Goal: Navigation & Orientation: Find specific page/section

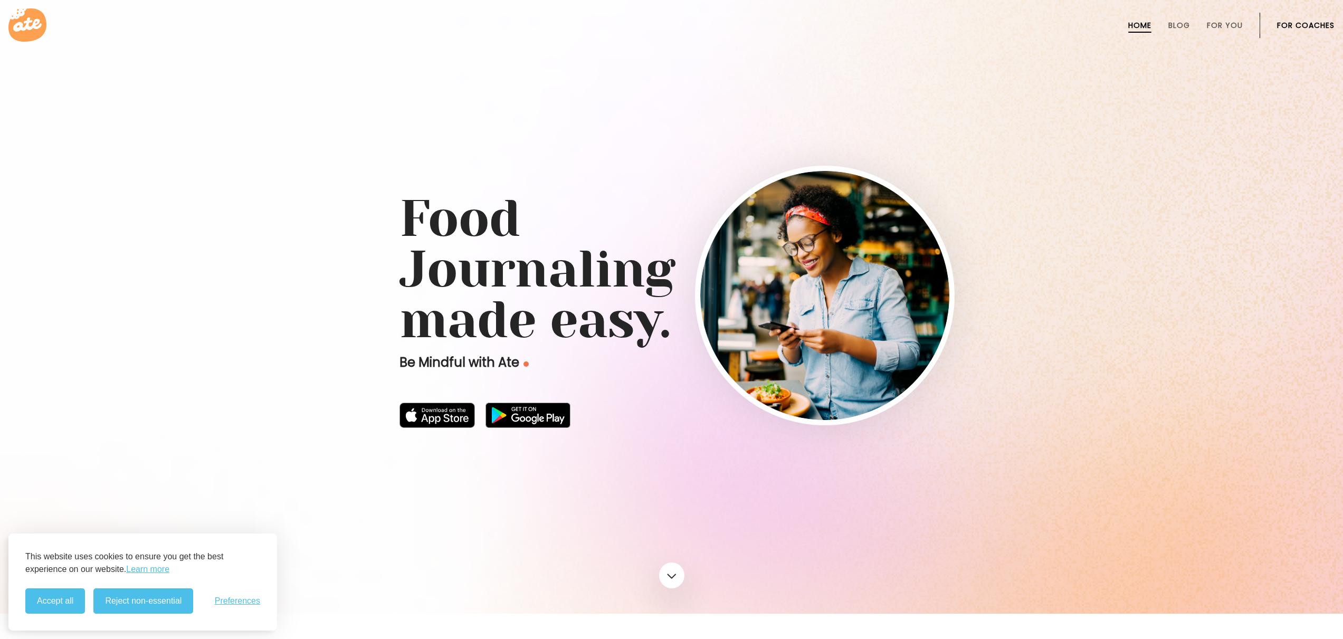
click at [33, 18] on icon at bounding box center [27, 24] width 38 height 33
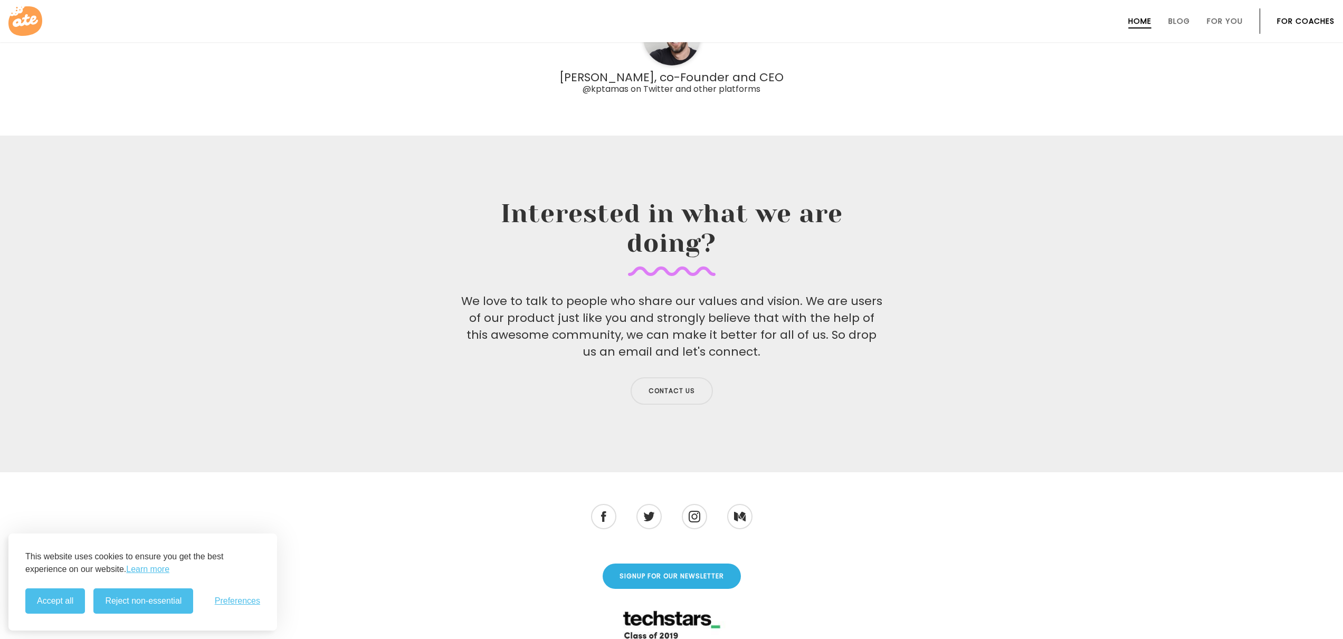
scroll to position [3393, 0]
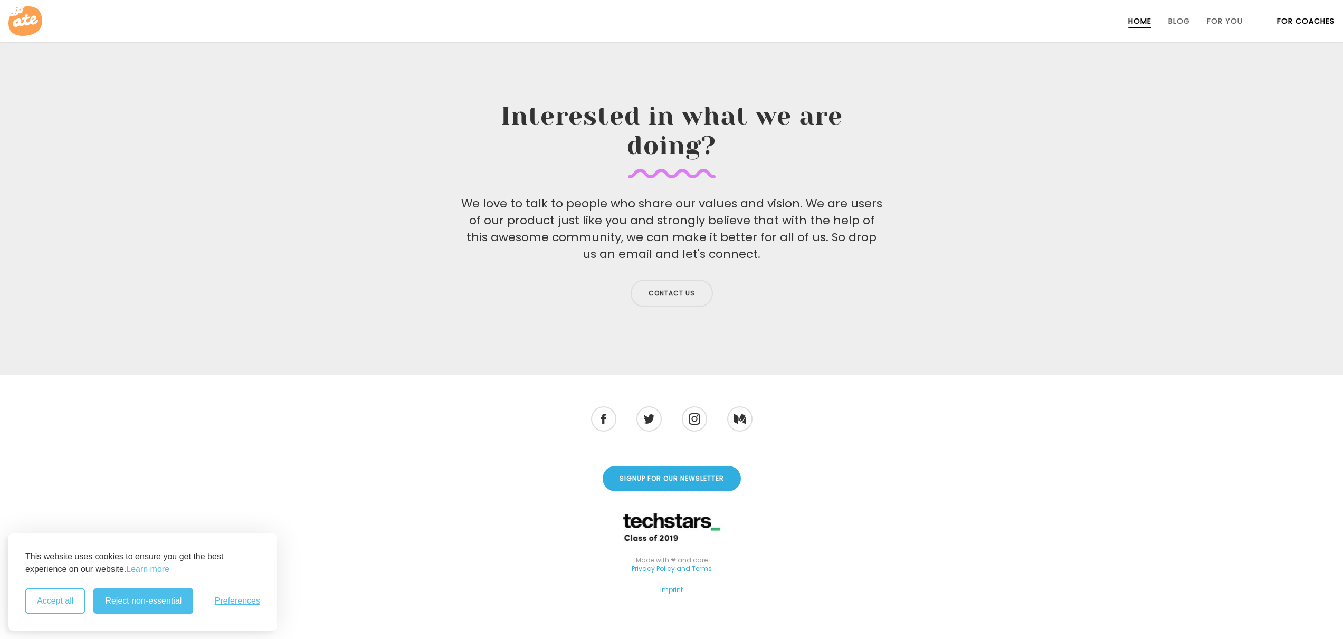
click at [52, 607] on button "Accept all" at bounding box center [55, 600] width 60 height 25
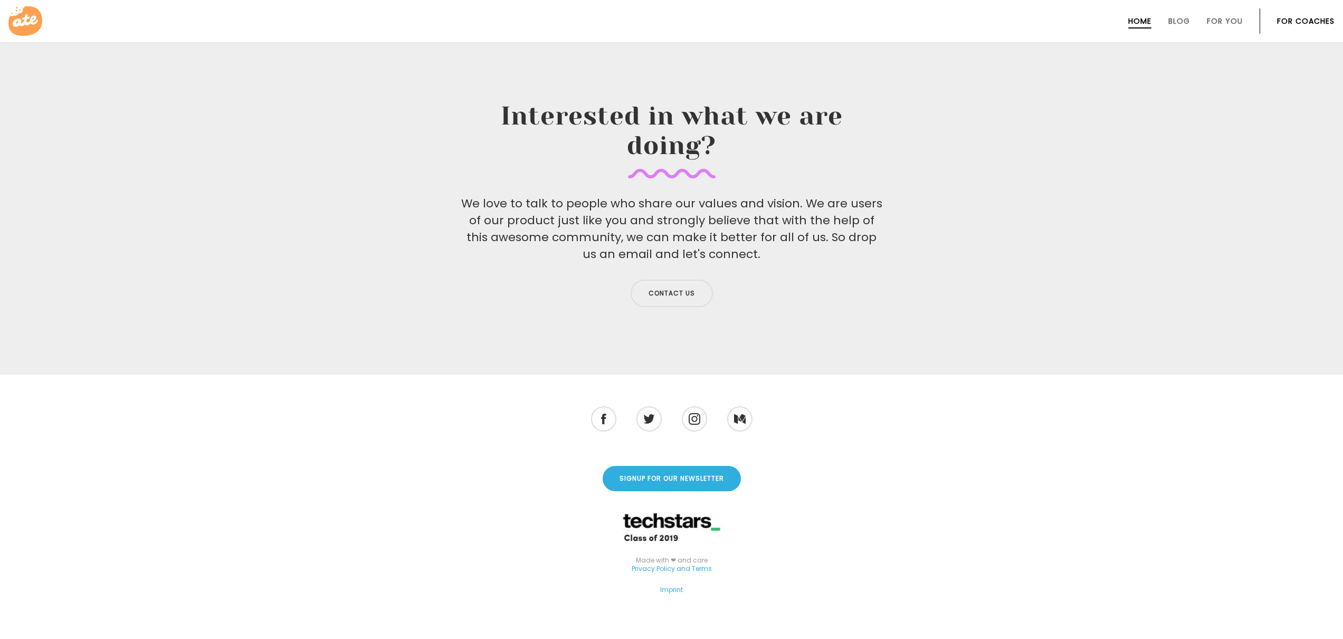
click at [20, 23] on icon at bounding box center [25, 20] width 25 height 13
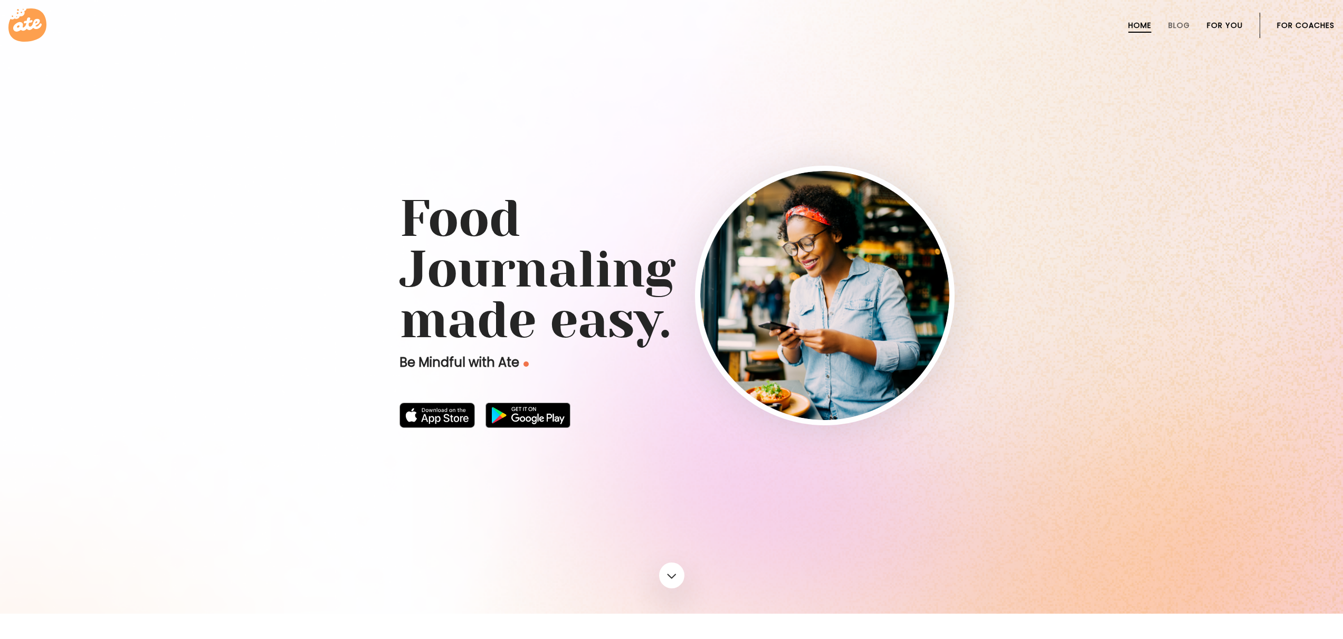
click at [1220, 25] on link "For You" at bounding box center [1225, 25] width 36 height 8
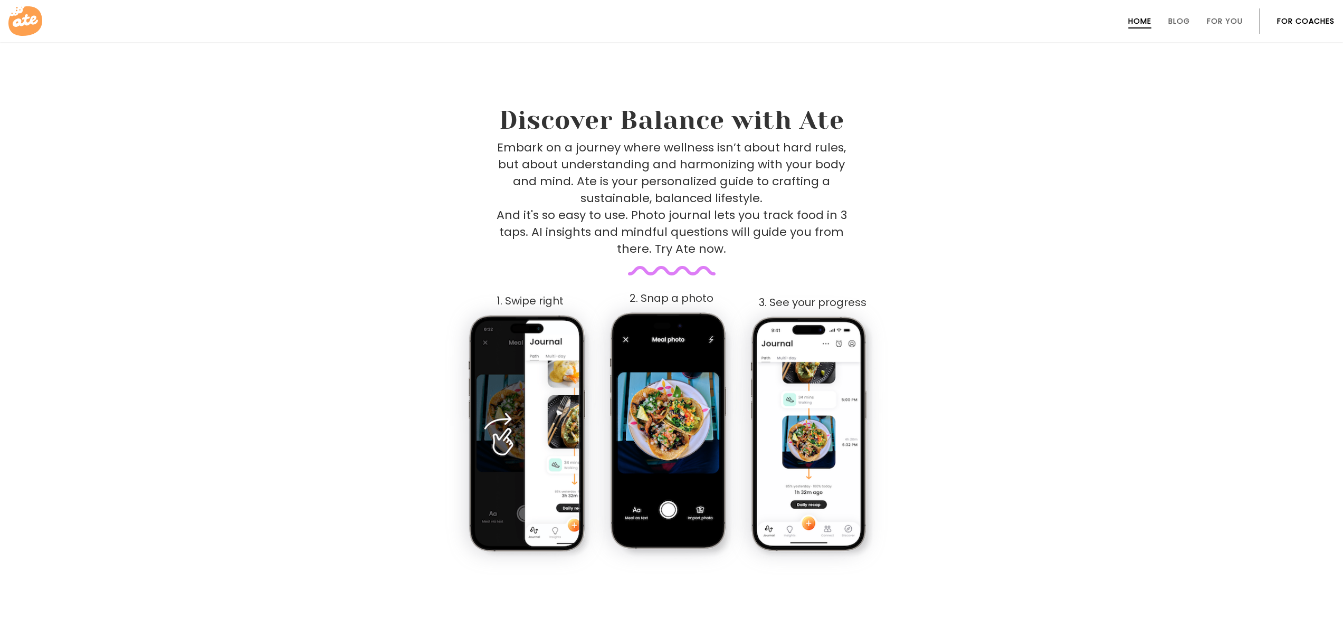
scroll to position [418, 0]
